Goal: Transaction & Acquisition: Download file/media

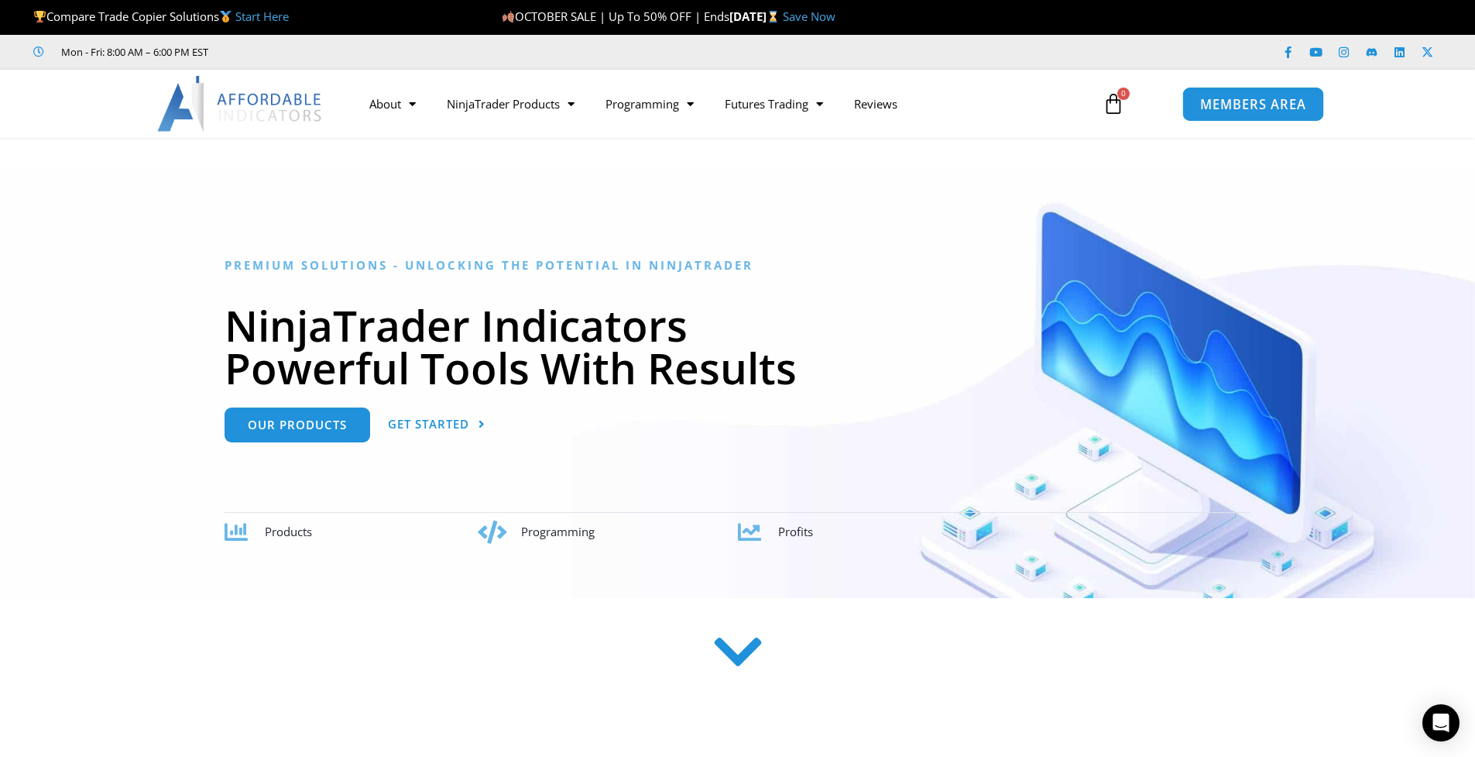
click at [1213, 108] on span "MEMBERS AREA" at bounding box center [1253, 104] width 106 height 13
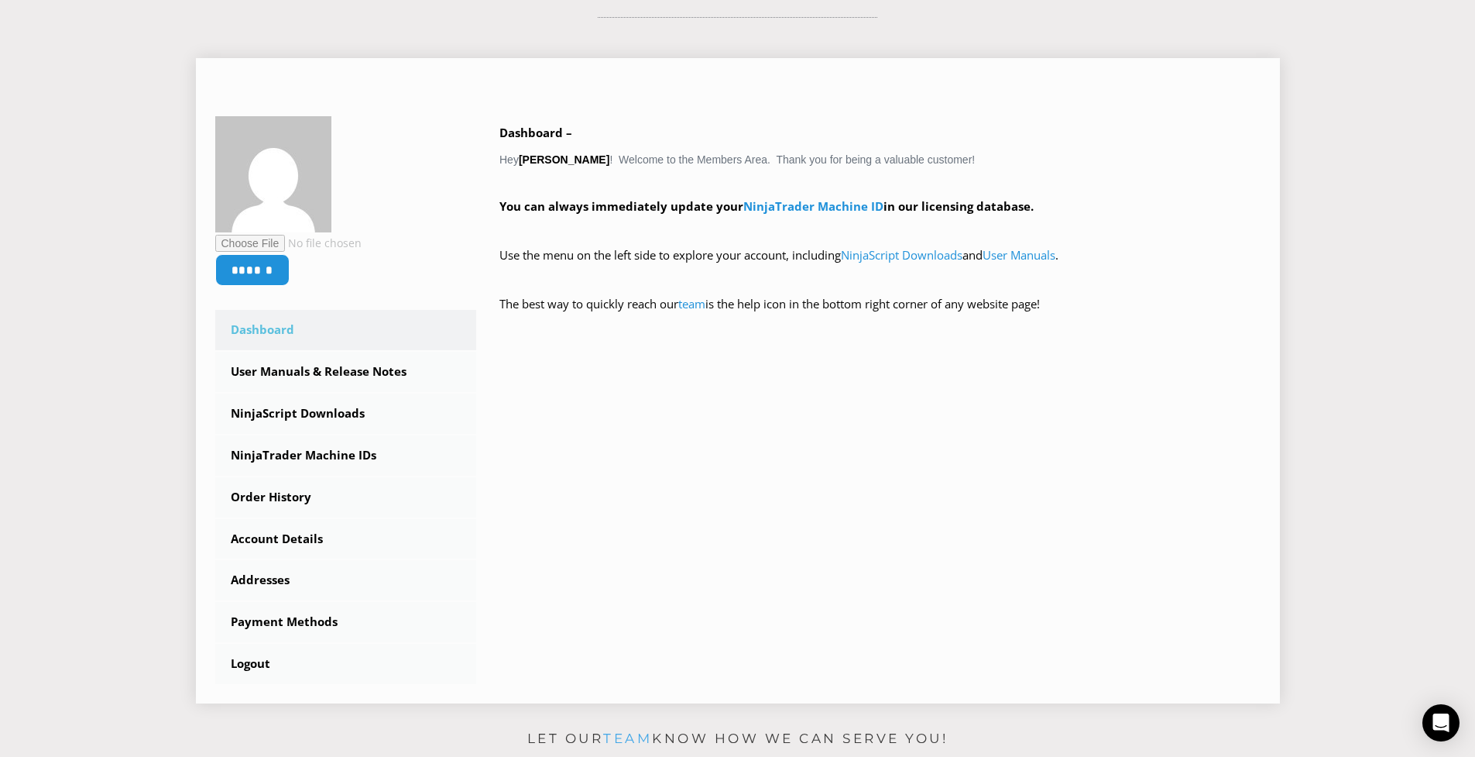
scroll to position [232, 0]
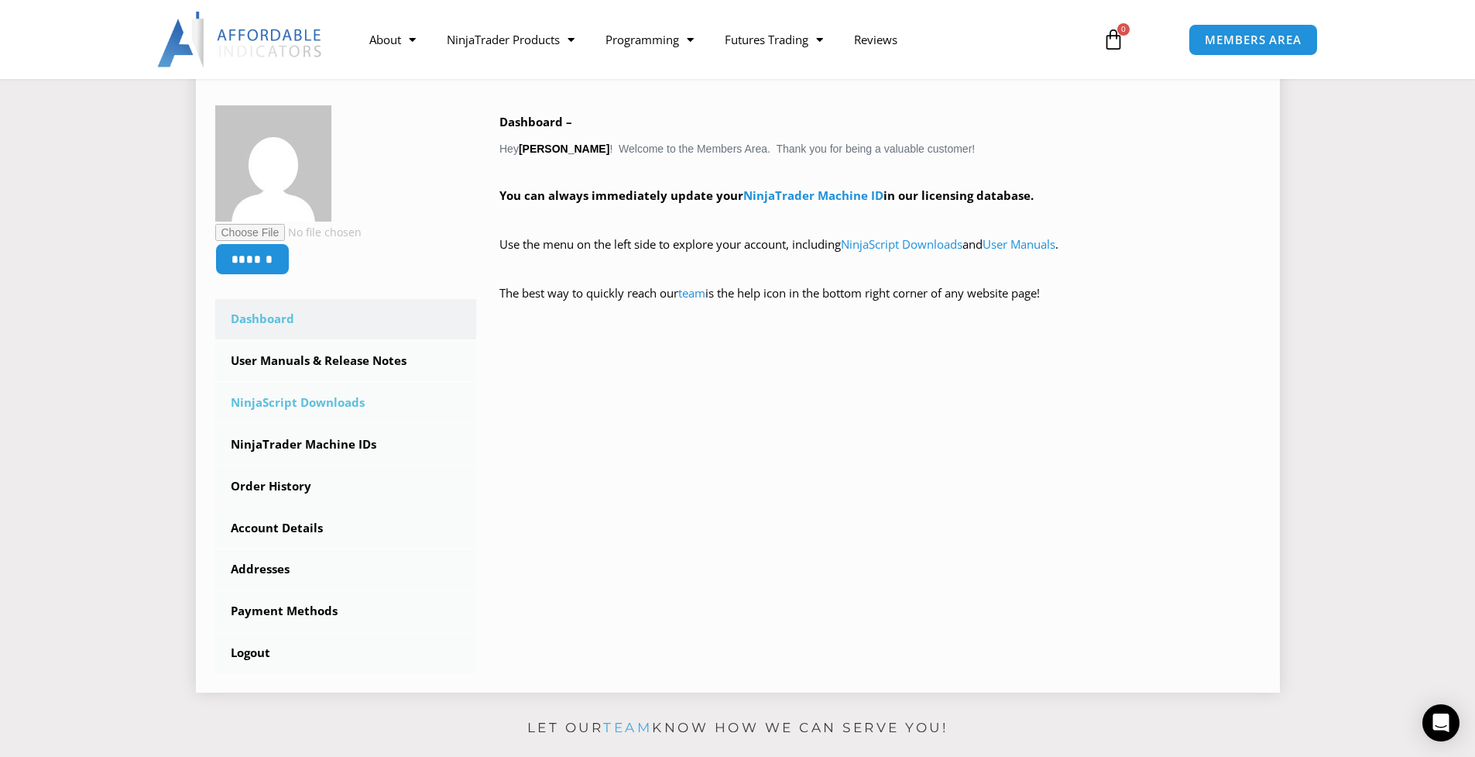
click at [345, 403] on link "NinjaScript Downloads" at bounding box center [346, 403] width 262 height 40
